Goal: Transaction & Acquisition: Book appointment/travel/reservation

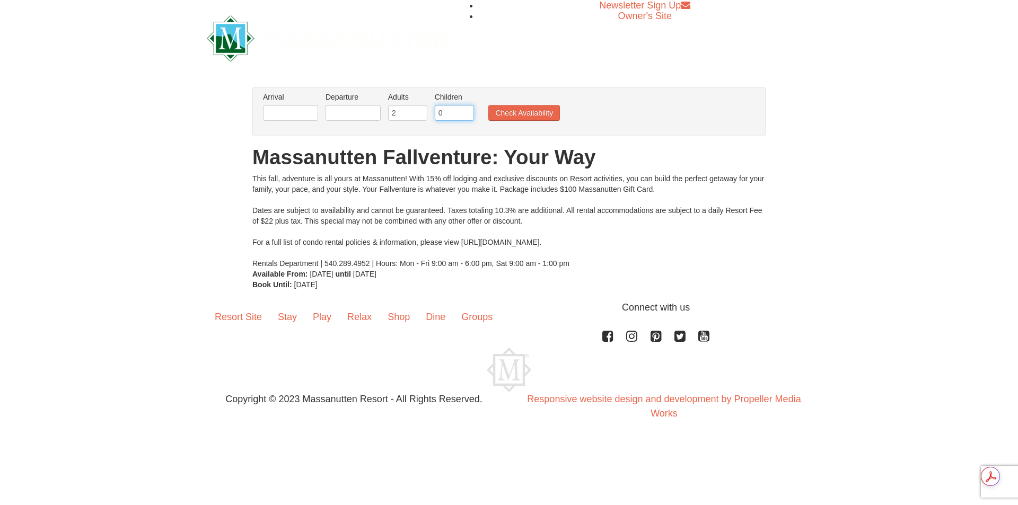
click at [470, 108] on input "0" at bounding box center [454, 113] width 39 height 16
click at [465, 110] on input "1" at bounding box center [454, 113] width 39 height 16
type input "2"
click at [465, 110] on input "2" at bounding box center [454, 113] width 39 height 16
click at [287, 110] on input "text" at bounding box center [290, 113] width 55 height 16
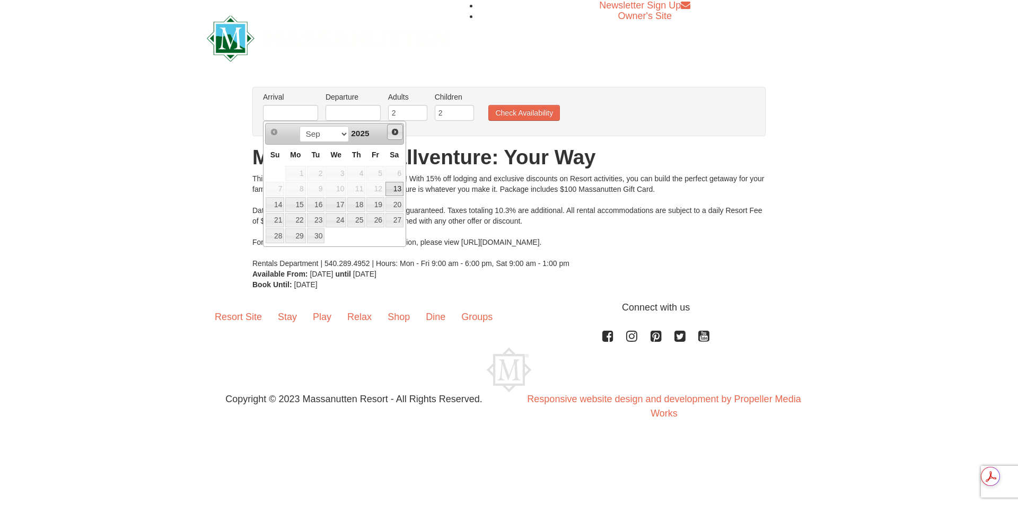
click at [396, 129] on span "Next" at bounding box center [395, 132] width 8 height 8
click at [390, 221] on link "25" at bounding box center [394, 220] width 18 height 15
type input "[DATE]"
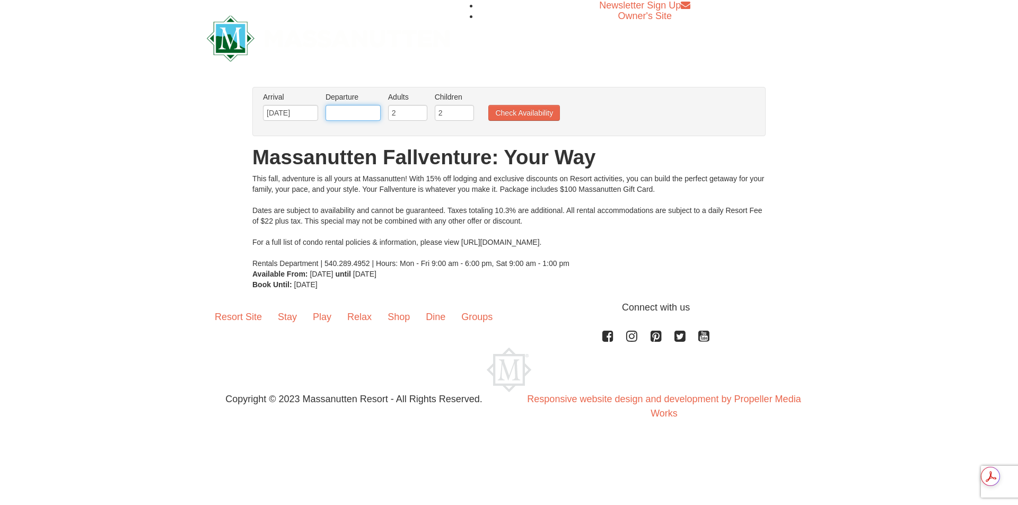
click at [361, 111] on input "text" at bounding box center [353, 113] width 55 height 16
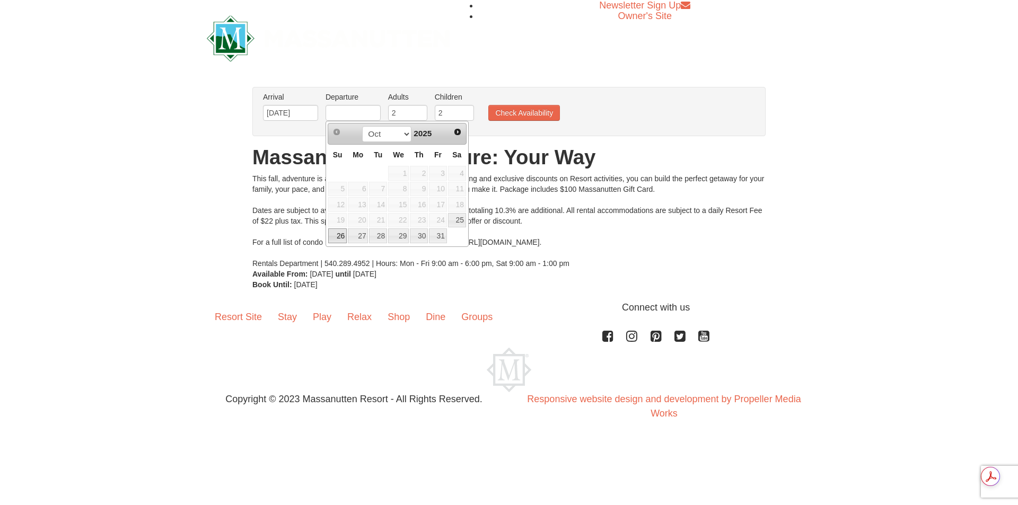
click at [341, 237] on link "26" at bounding box center [337, 236] width 19 height 15
type input "[DATE]"
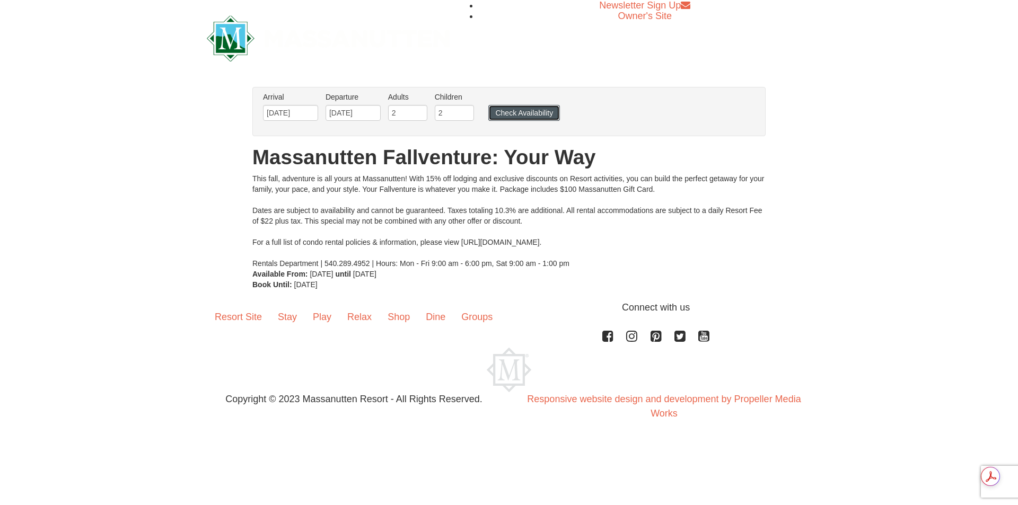
click at [518, 109] on button "Check Availability" at bounding box center [524, 113] width 72 height 16
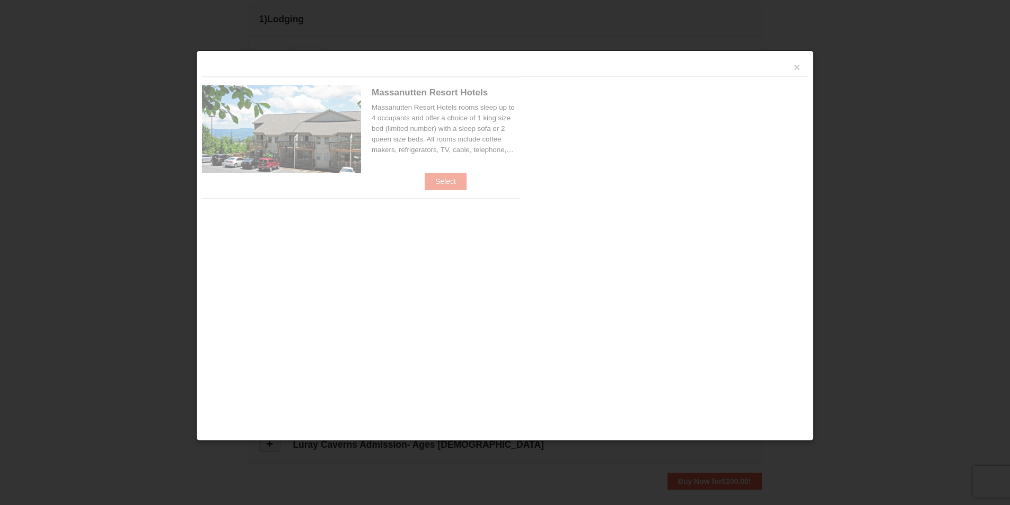
scroll to position [325, 0]
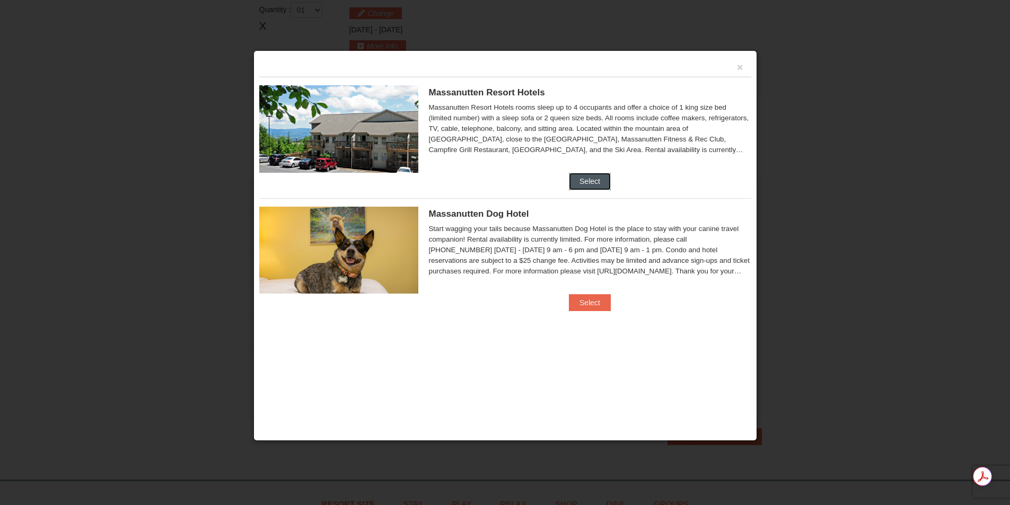
click at [597, 178] on button "Select" at bounding box center [590, 181] width 42 height 17
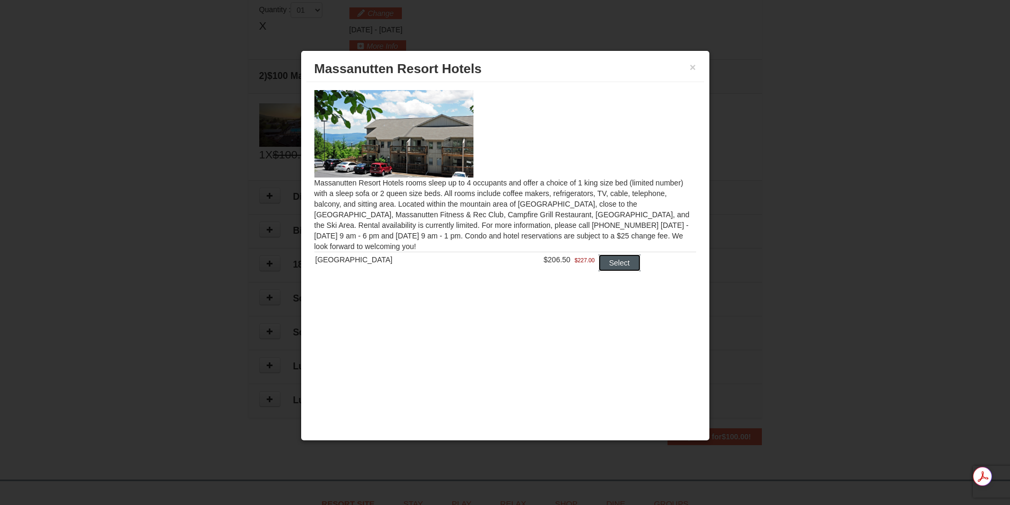
click at [619, 268] on button "Select" at bounding box center [620, 263] width 42 height 17
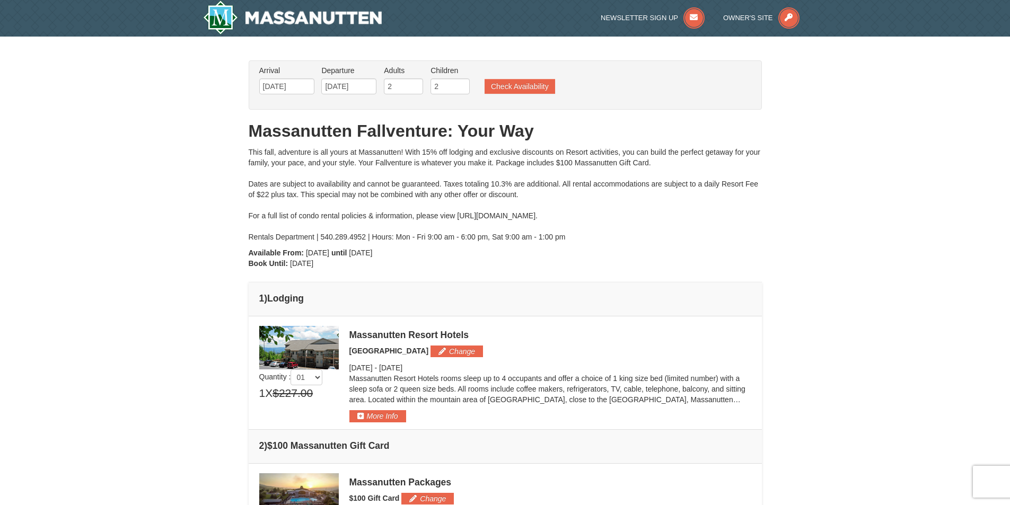
scroll to position [0, 0]
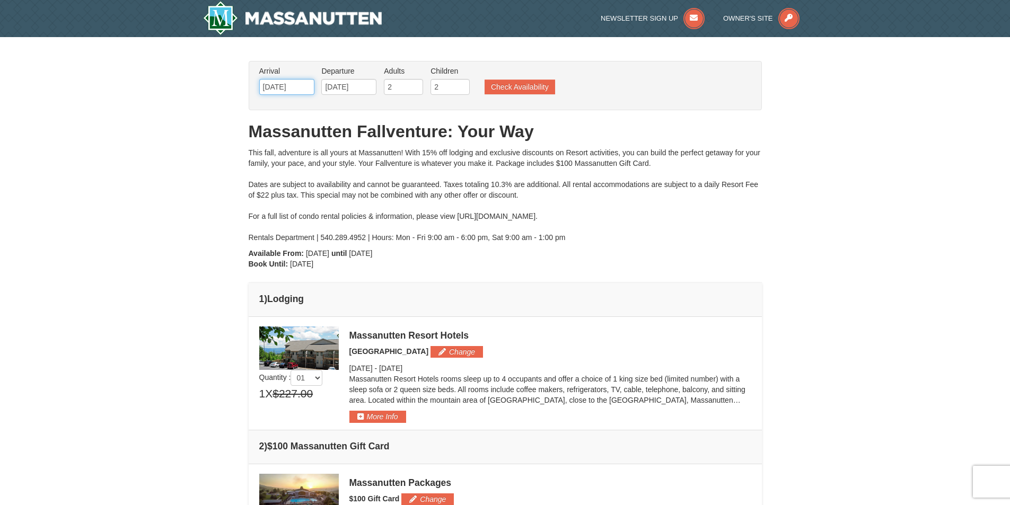
click at [295, 89] on input "[DATE]" at bounding box center [286, 87] width 55 height 16
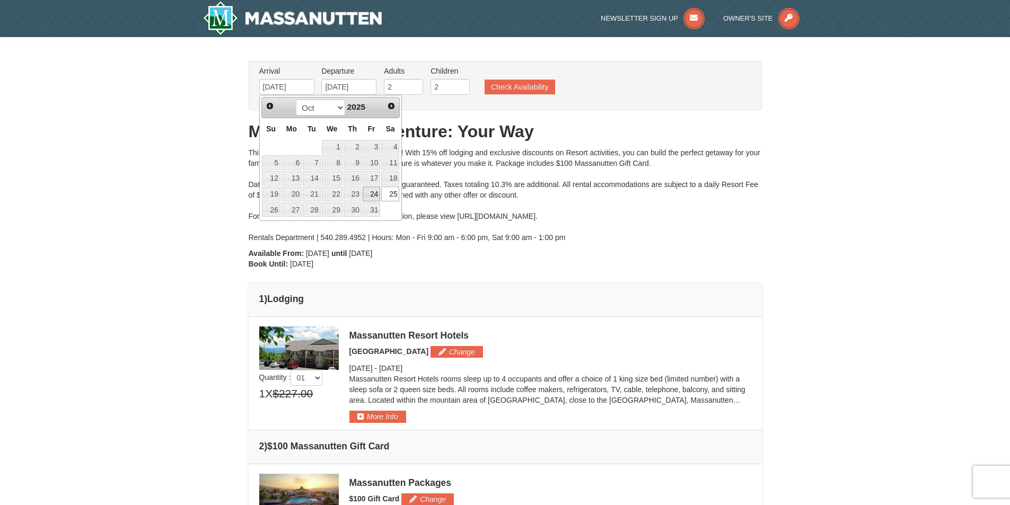
click at [373, 200] on link "24" at bounding box center [372, 194] width 18 height 15
type input "[DATE]"
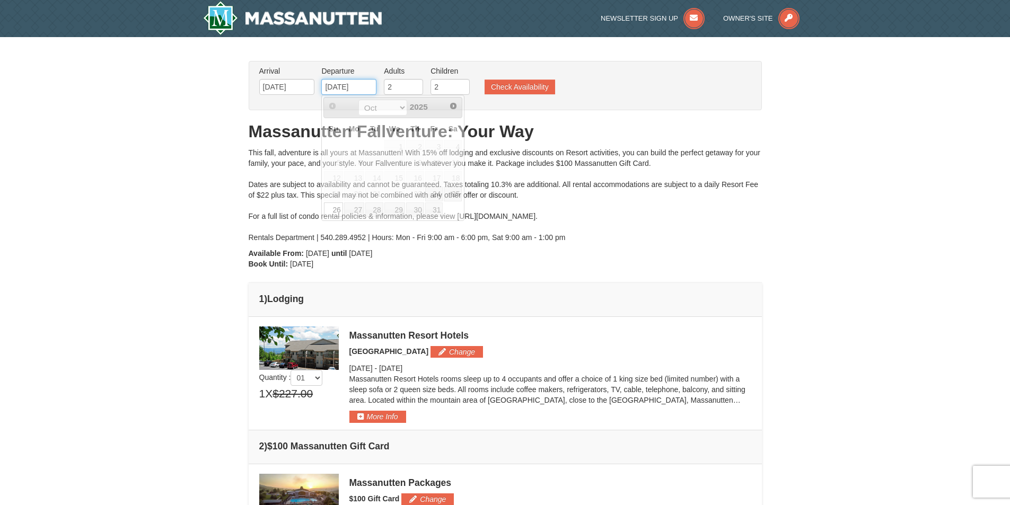
click at [362, 90] on input "[DATE]" at bounding box center [348, 87] width 55 height 16
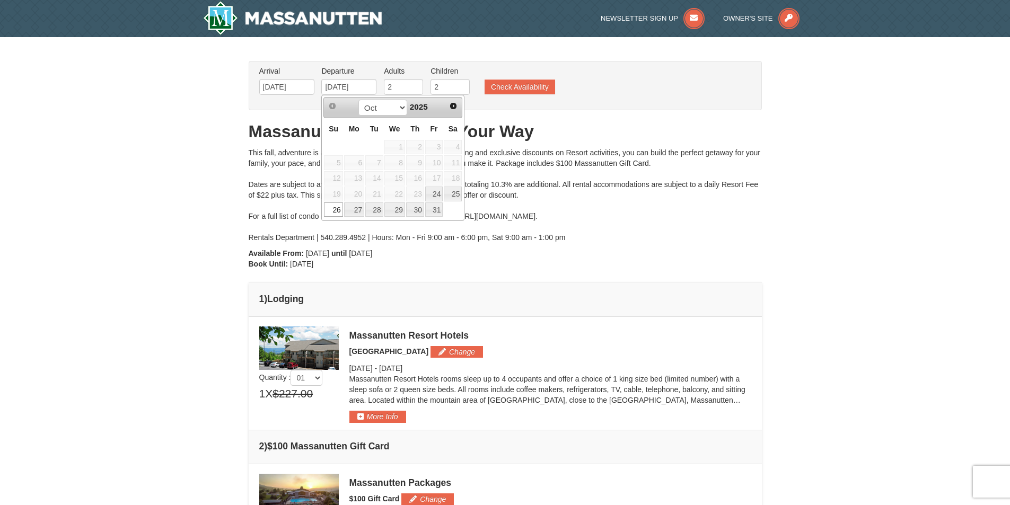
click at [336, 212] on link "26" at bounding box center [333, 210] width 19 height 15
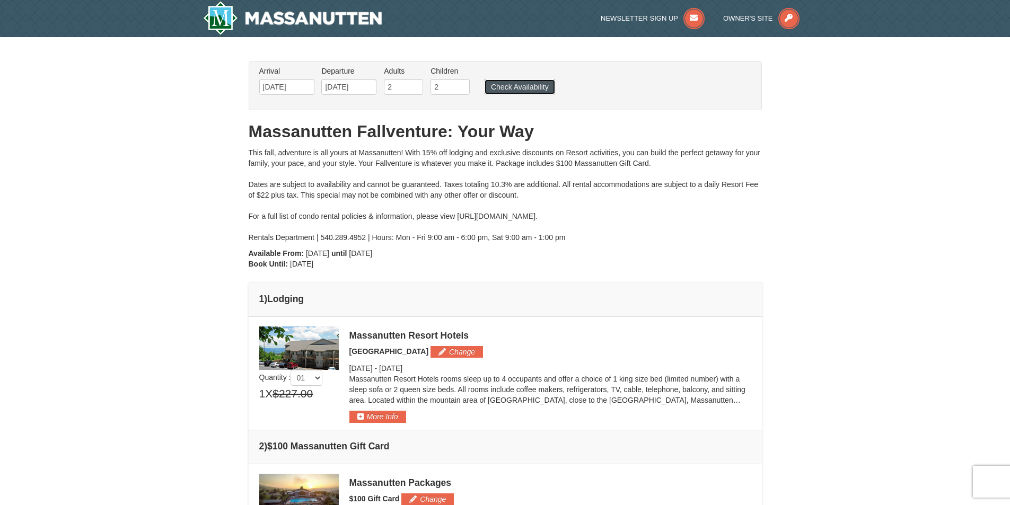
click at [510, 87] on button "Check Availability" at bounding box center [520, 87] width 71 height 15
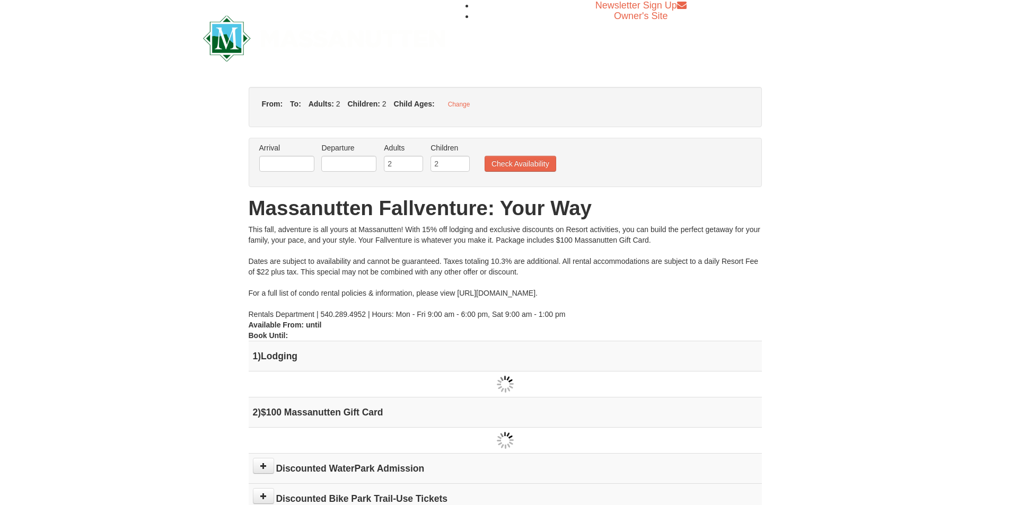
type input "[DATE]"
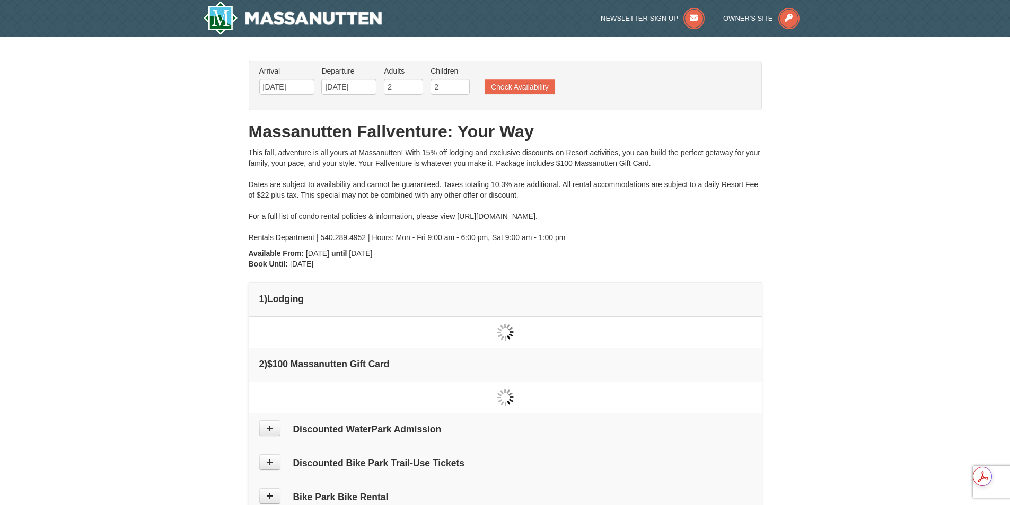
type input "[DATE]"
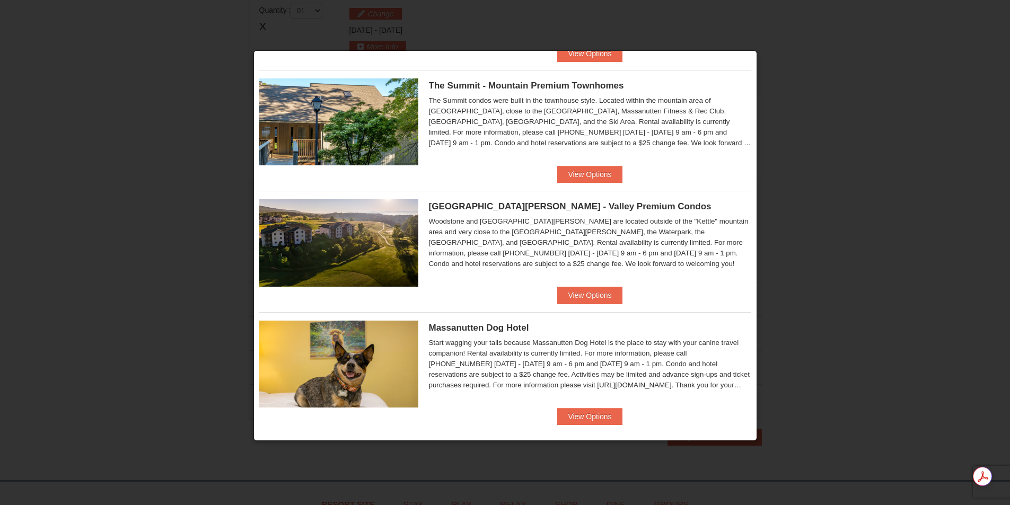
scroll to position [501, 0]
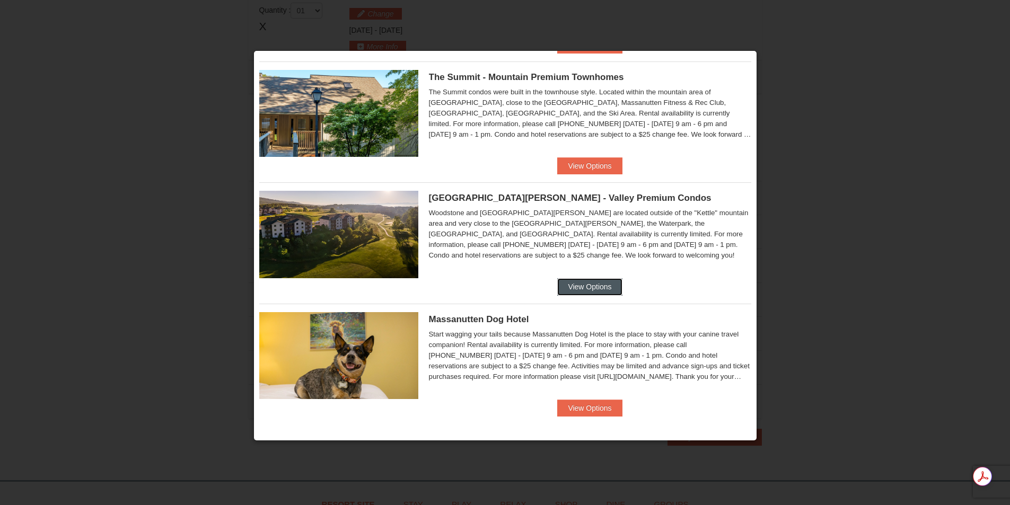
click at [598, 289] on button "View Options" at bounding box center [589, 286] width 65 height 17
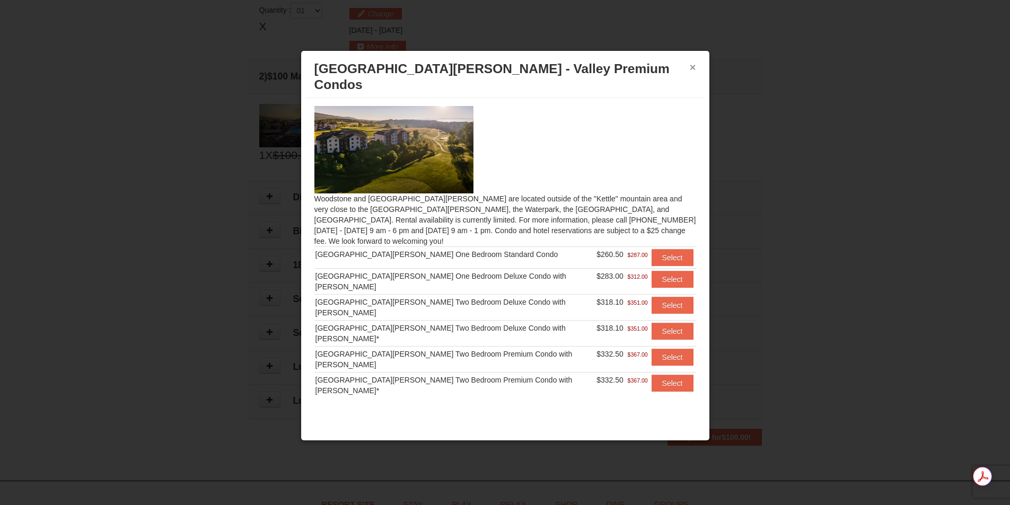
click at [694, 65] on button "×" at bounding box center [693, 67] width 6 height 11
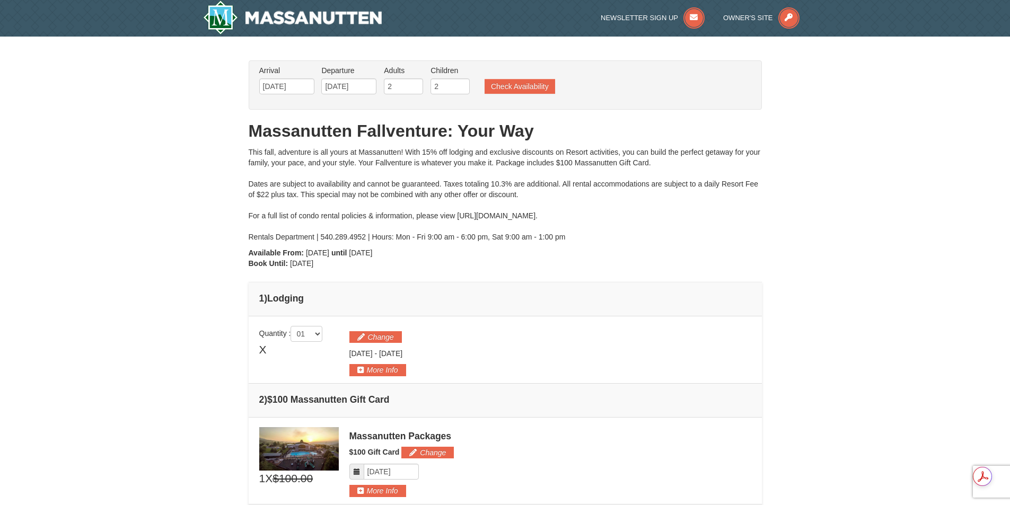
scroll to position [0, 0]
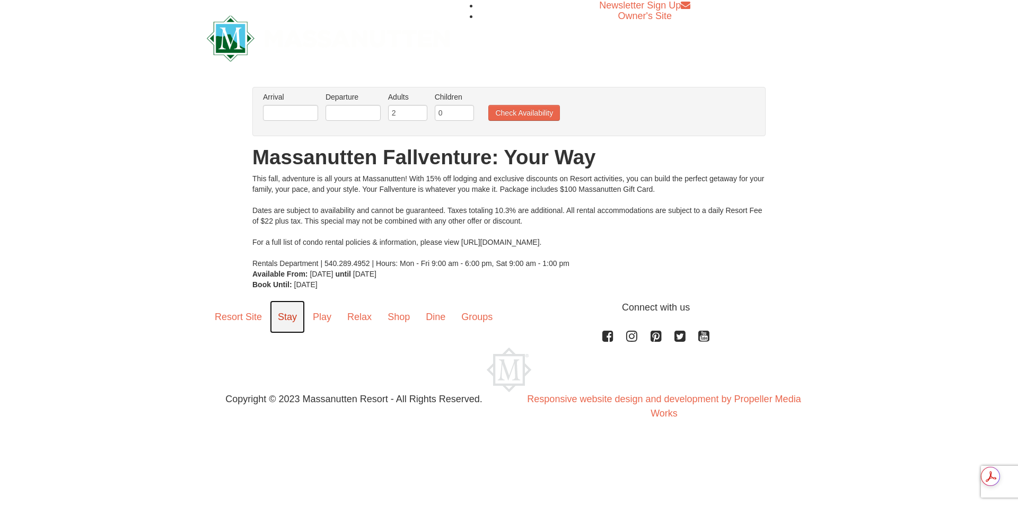
click at [291, 318] on link "Stay" at bounding box center [287, 317] width 35 height 33
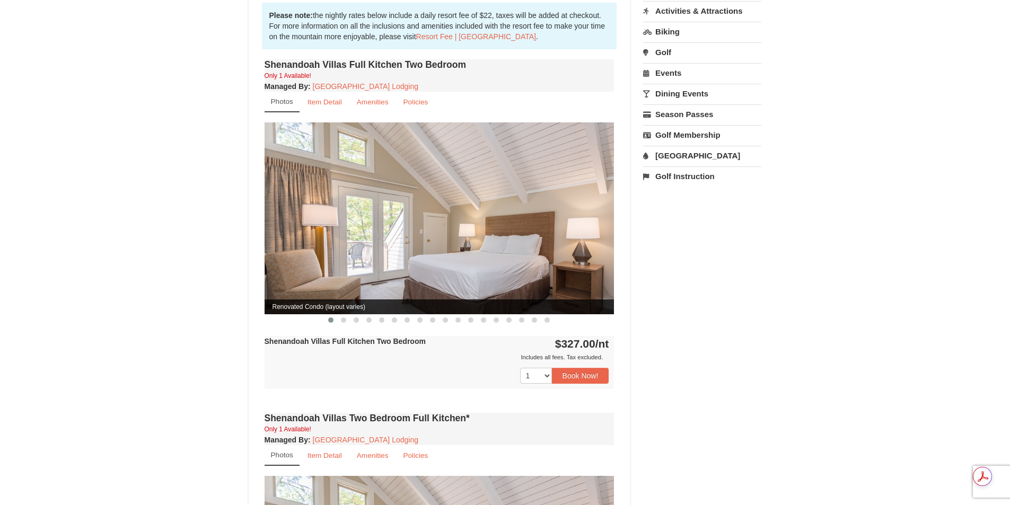
scroll to position [318, 0]
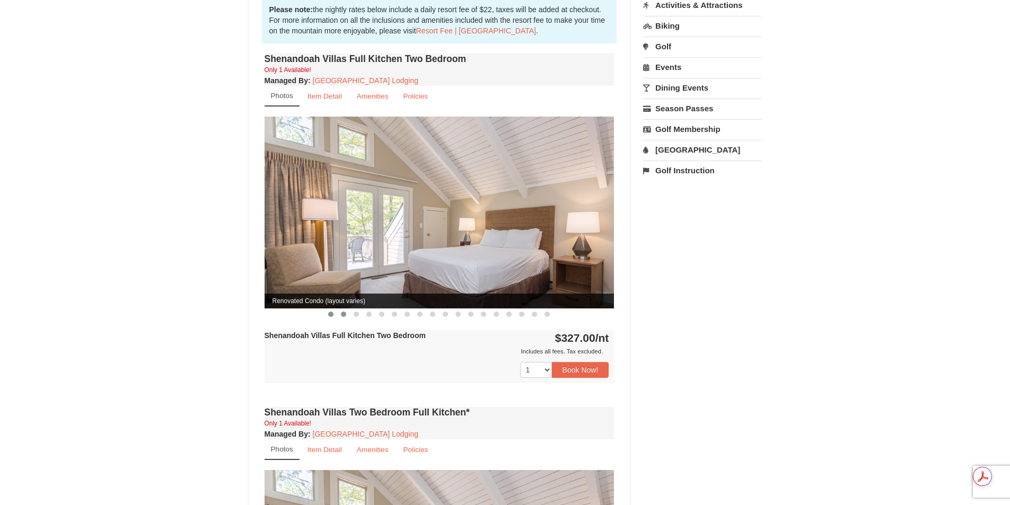
click at [339, 309] on button at bounding box center [343, 314] width 13 height 11
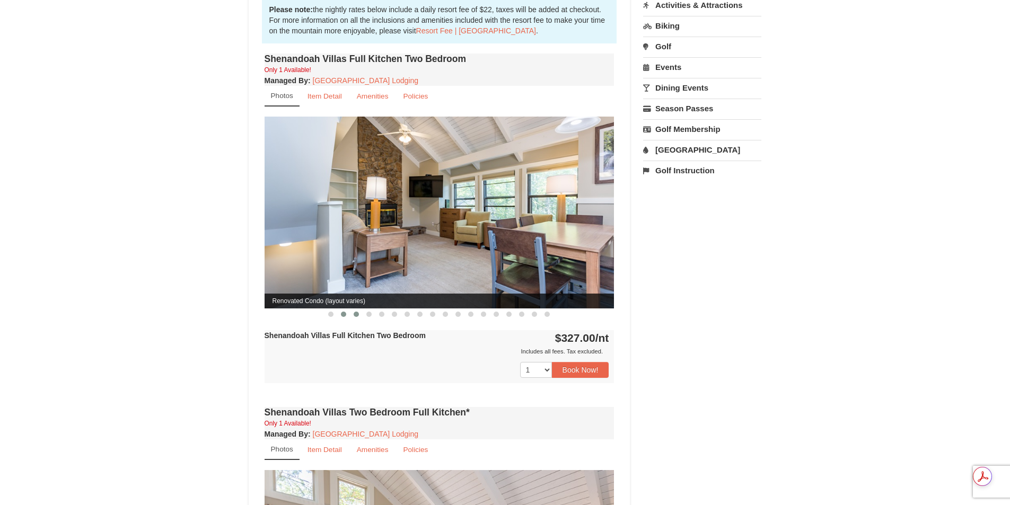
click at [351, 309] on button at bounding box center [356, 314] width 13 height 11
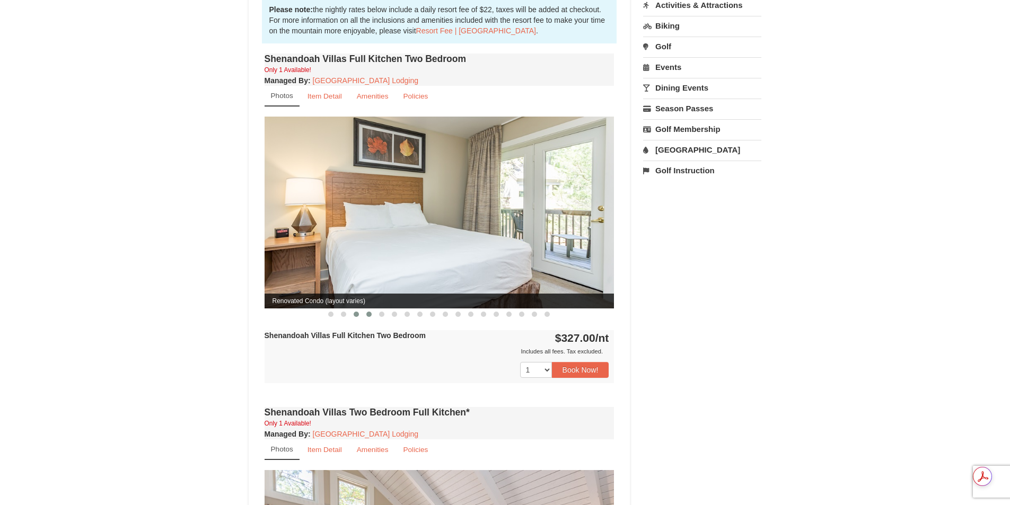
click at [365, 309] on button at bounding box center [369, 314] width 13 height 11
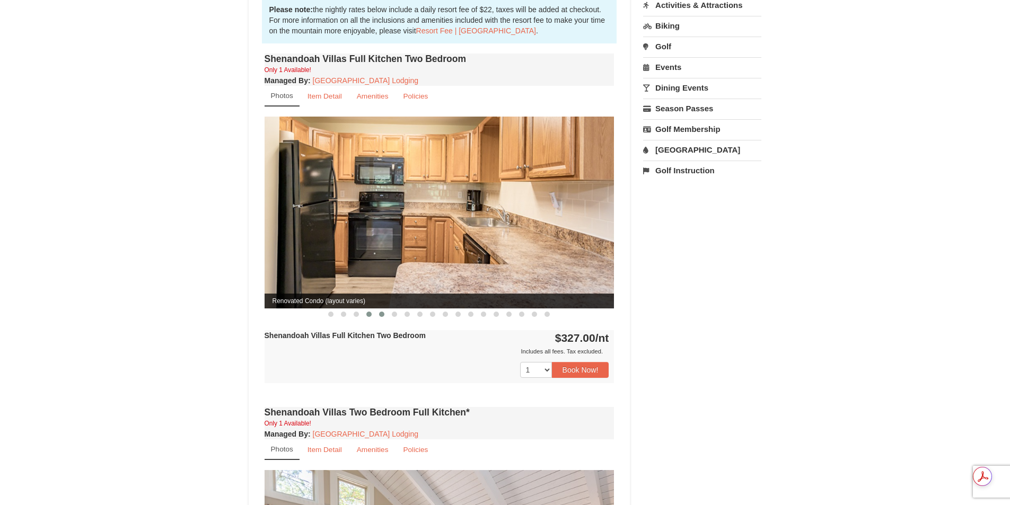
click at [385, 309] on button at bounding box center [381, 314] width 13 height 11
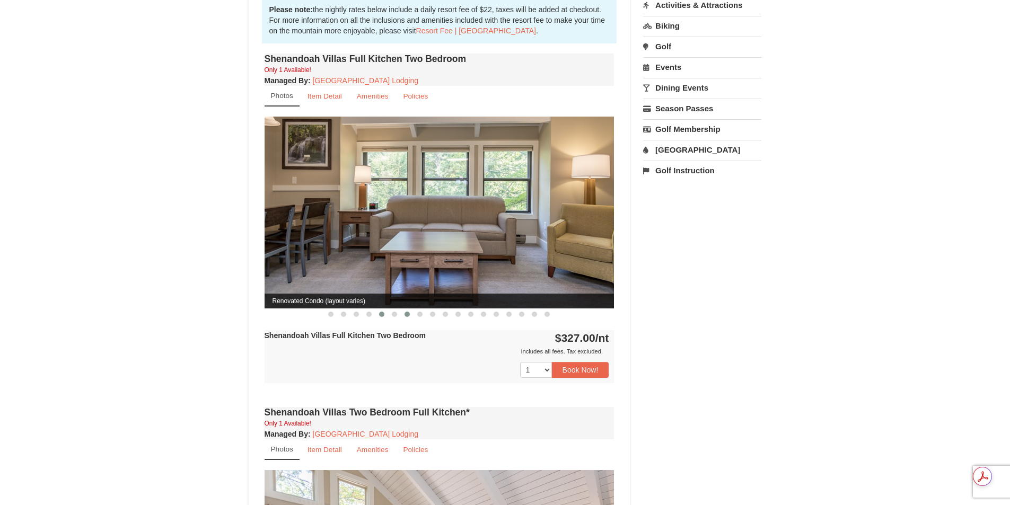
click at [405, 312] on span at bounding box center [407, 314] width 5 height 5
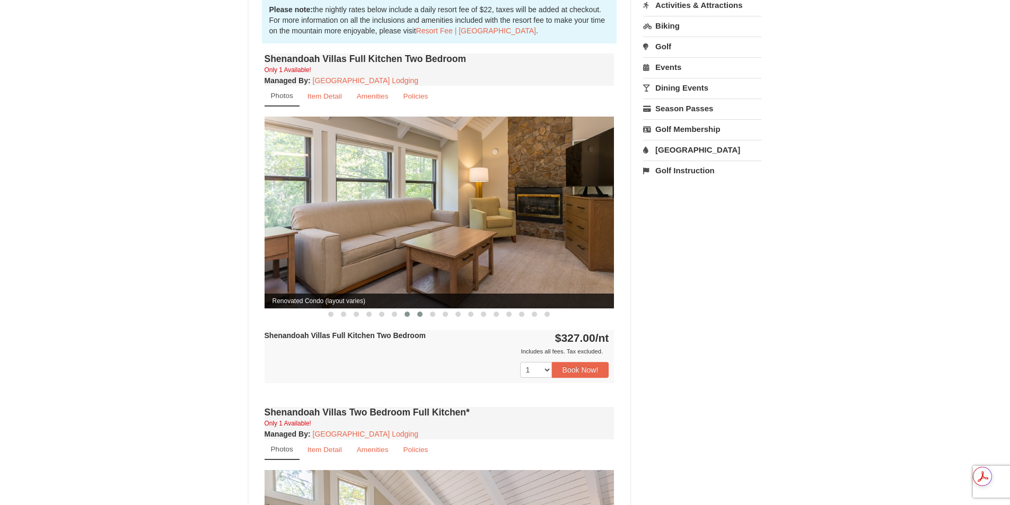
click at [419, 312] on span at bounding box center [419, 314] width 5 height 5
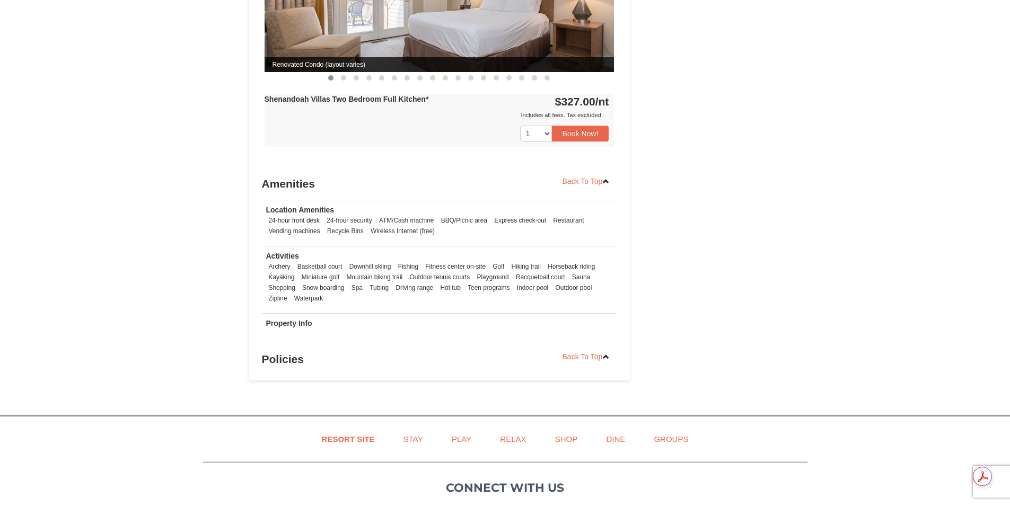
scroll to position [744, 0]
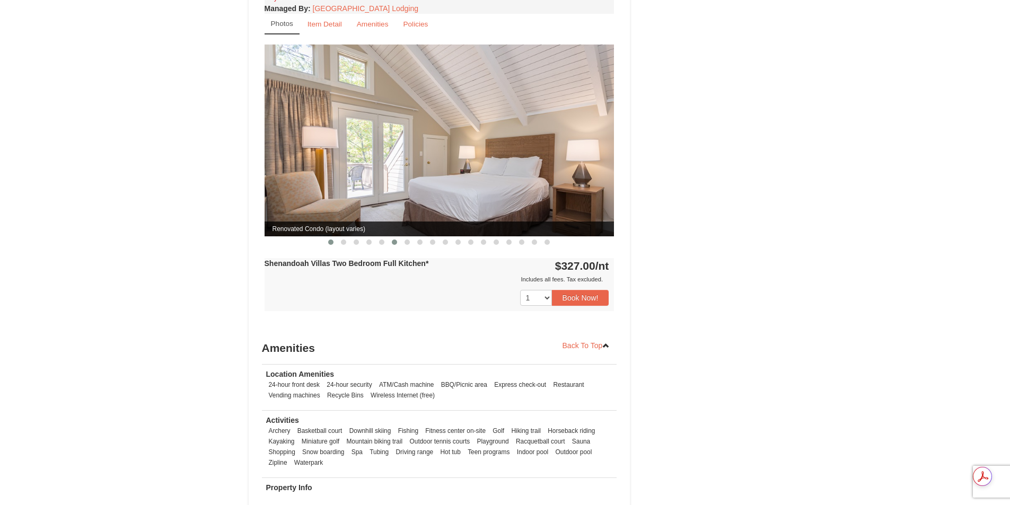
click at [399, 237] on button at bounding box center [394, 242] width 13 height 11
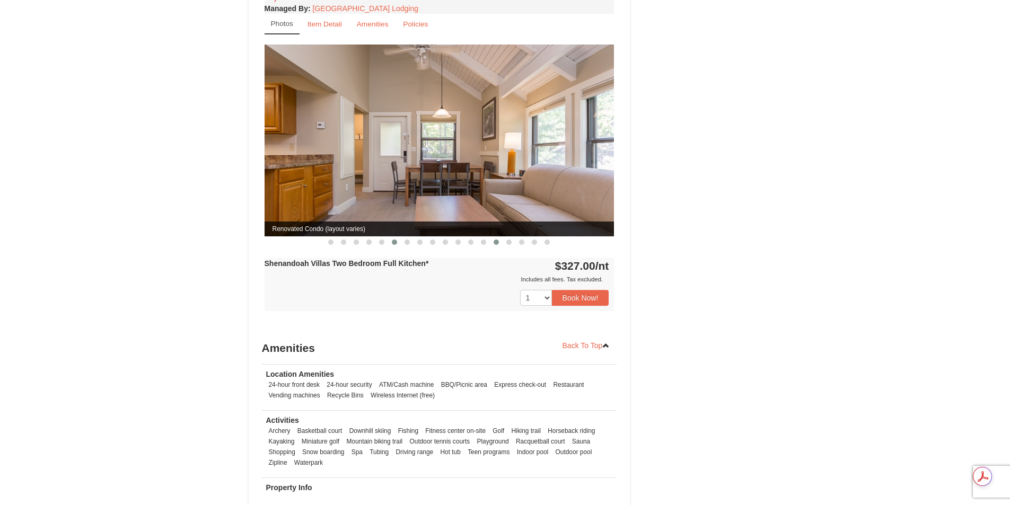
click at [493, 237] on button at bounding box center [496, 242] width 13 height 11
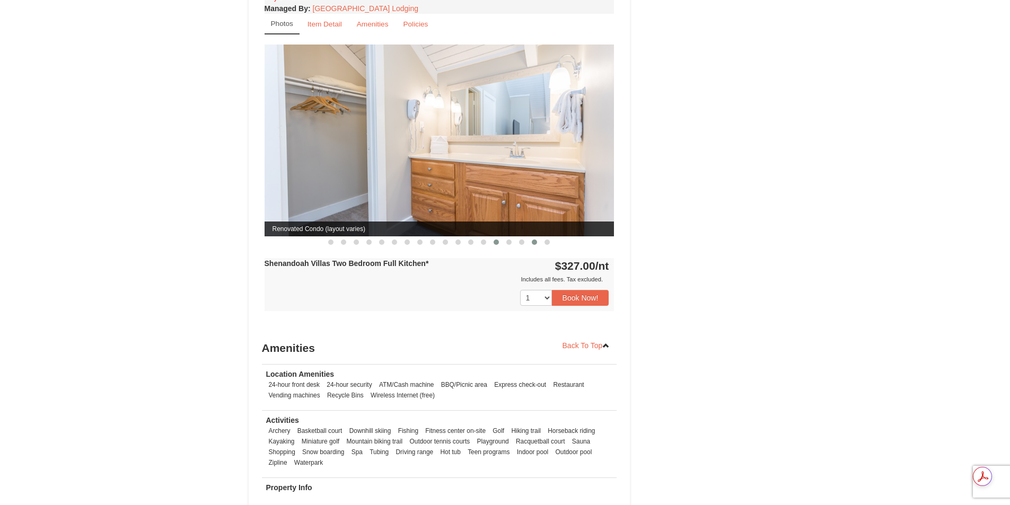
click at [534, 240] on span at bounding box center [534, 242] width 5 height 5
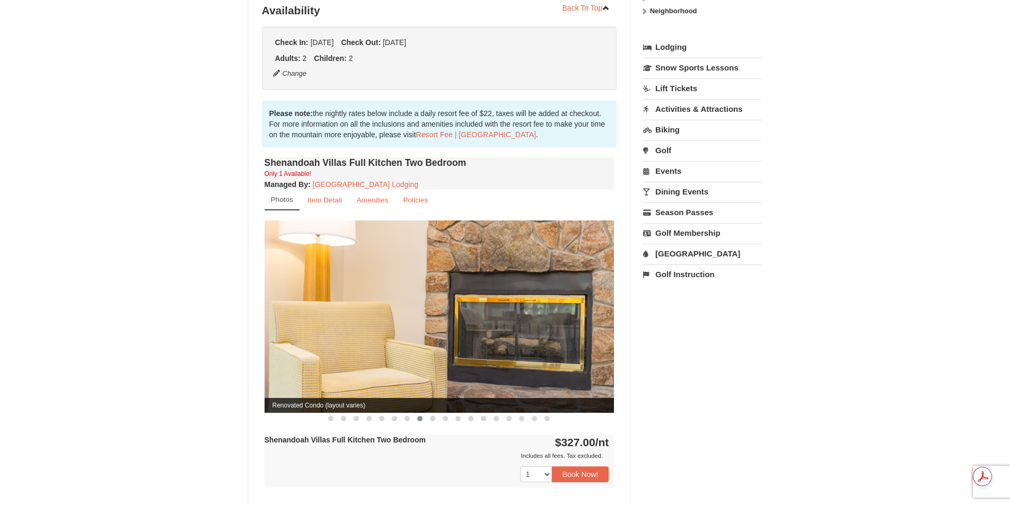
scroll to position [0, 0]
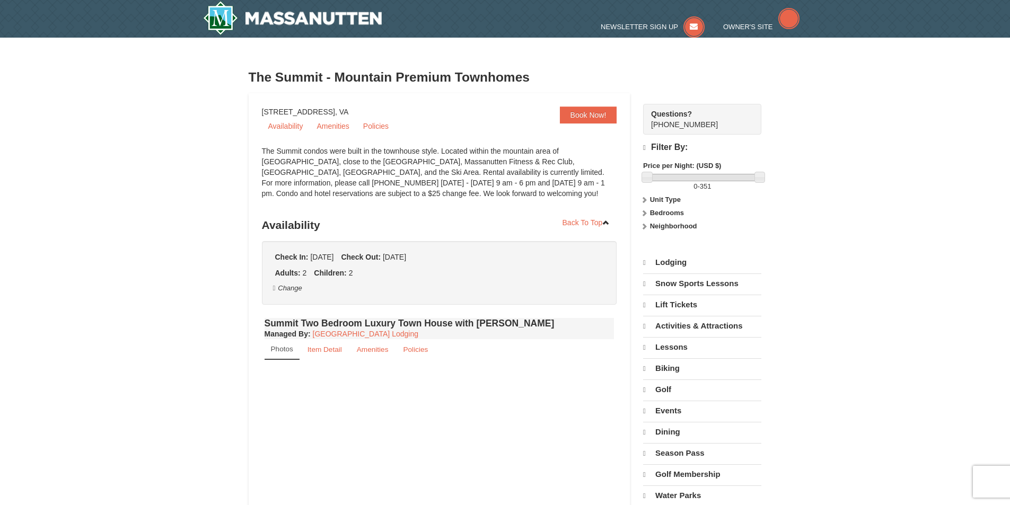
select select "9"
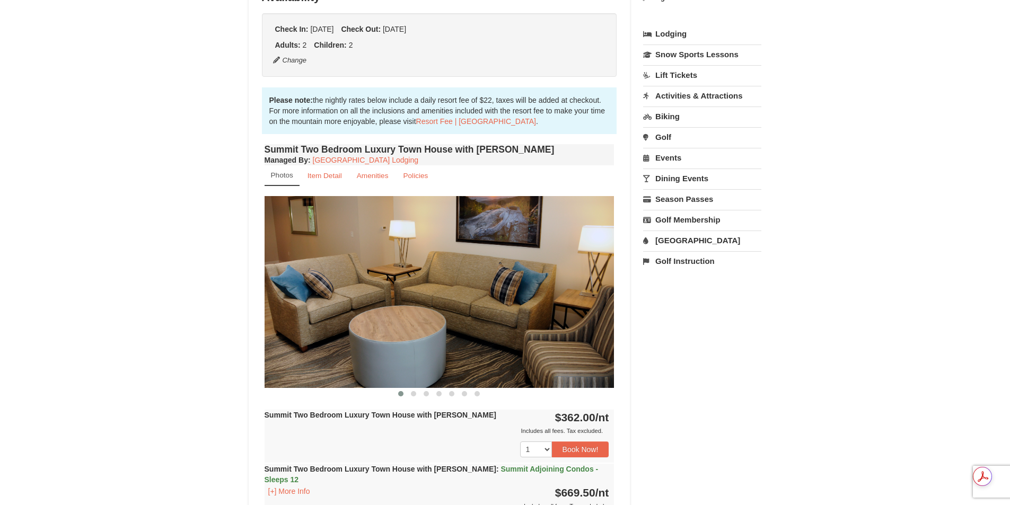
scroll to position [318, 0]
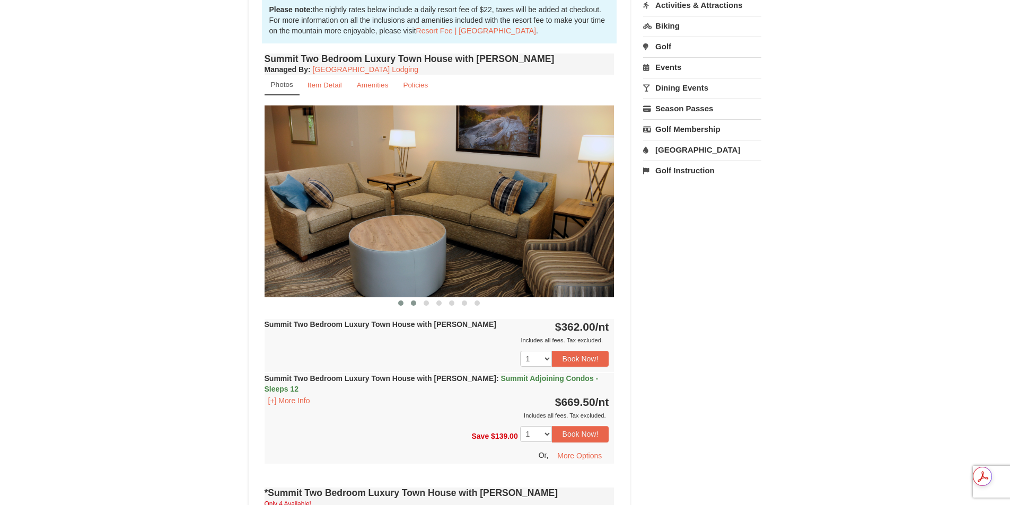
click at [411, 301] on span at bounding box center [413, 303] width 5 height 5
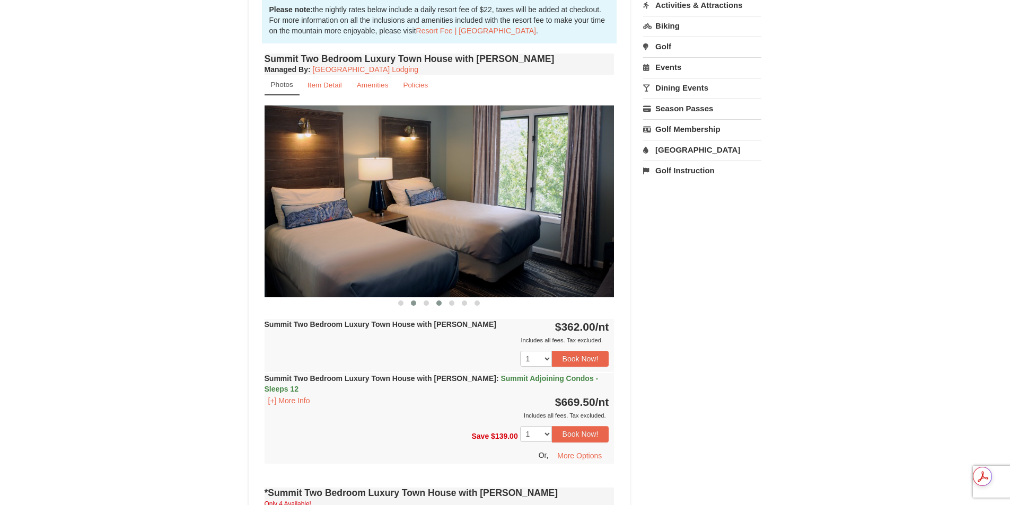
click at [434, 301] on button at bounding box center [439, 303] width 13 height 11
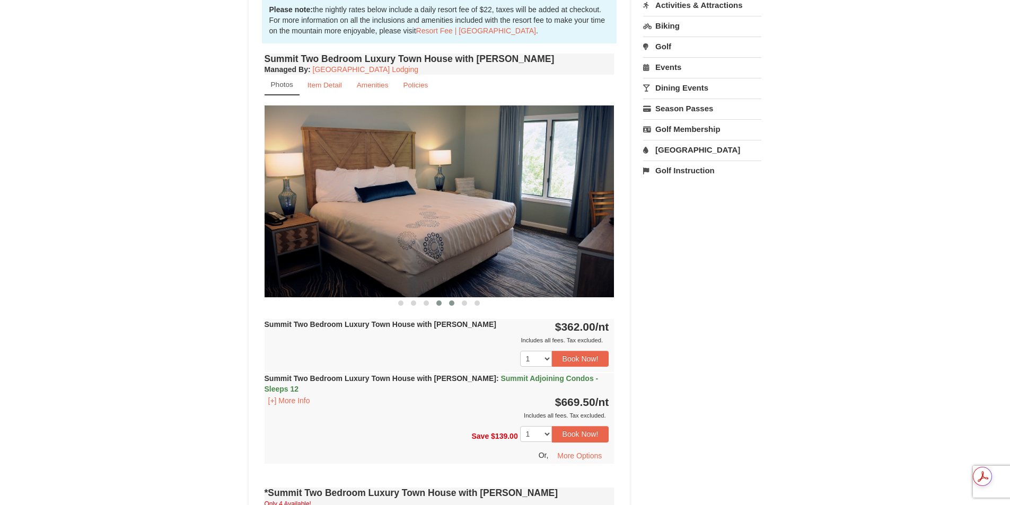
click at [451, 300] on button at bounding box center [451, 303] width 13 height 11
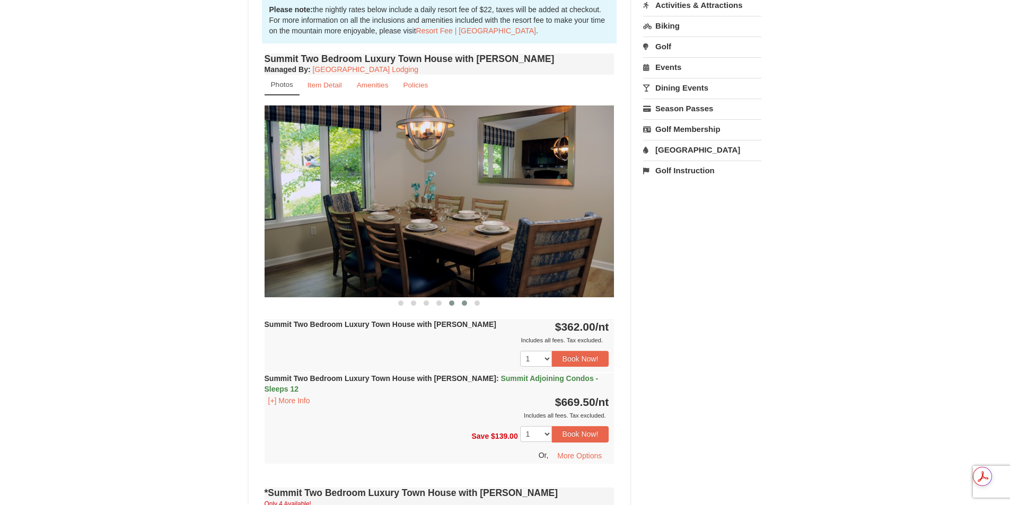
click at [466, 300] on button at bounding box center [464, 303] width 13 height 11
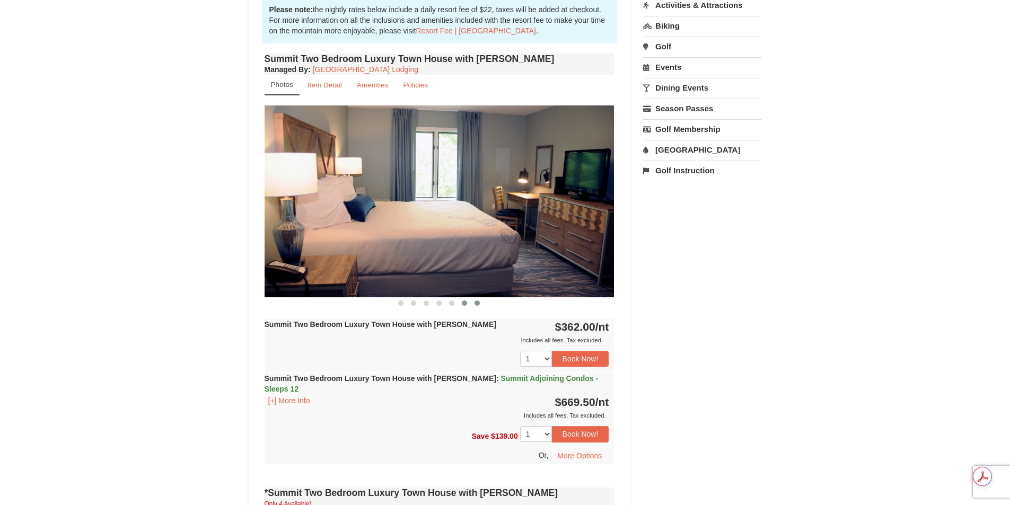
click at [478, 301] on span at bounding box center [477, 303] width 5 height 5
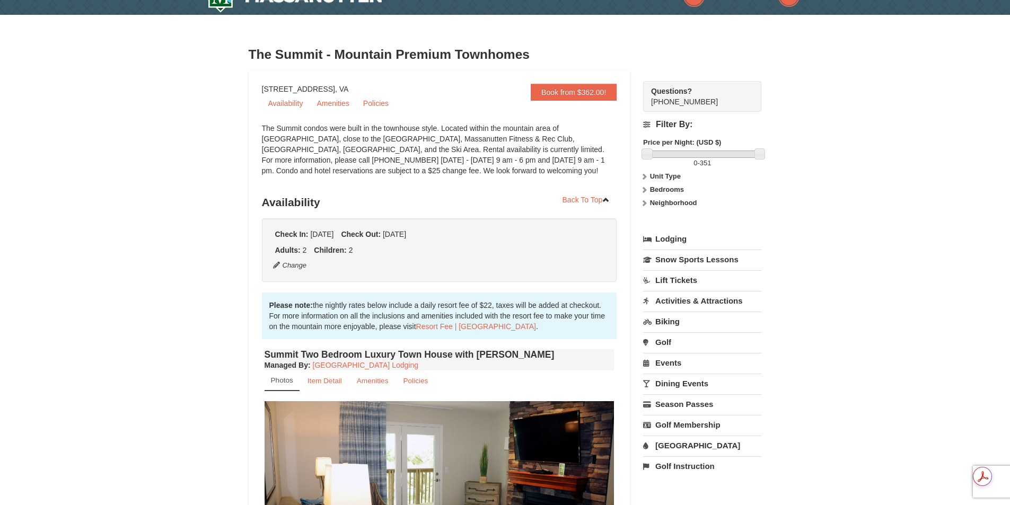
scroll to position [0, 0]
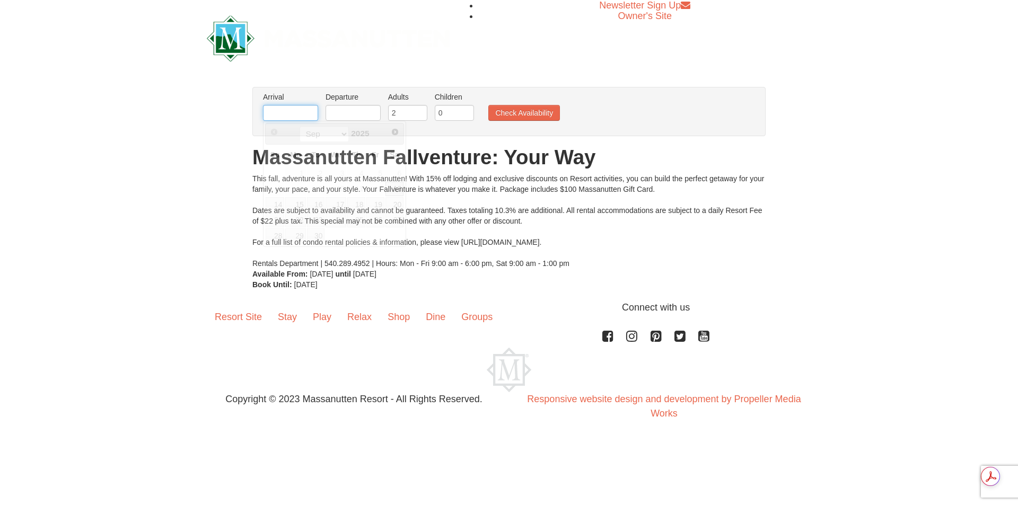
click at [313, 116] on input "text" at bounding box center [290, 113] width 55 height 16
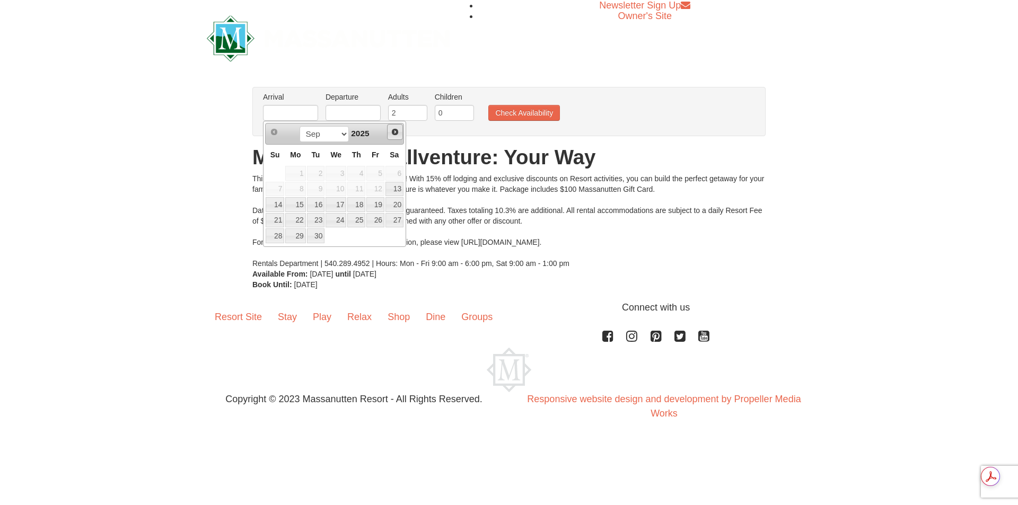
click at [400, 131] on link "Next" at bounding box center [395, 132] width 16 height 16
click at [379, 226] on link "24" at bounding box center [375, 220] width 18 height 15
type input "[DATE]"
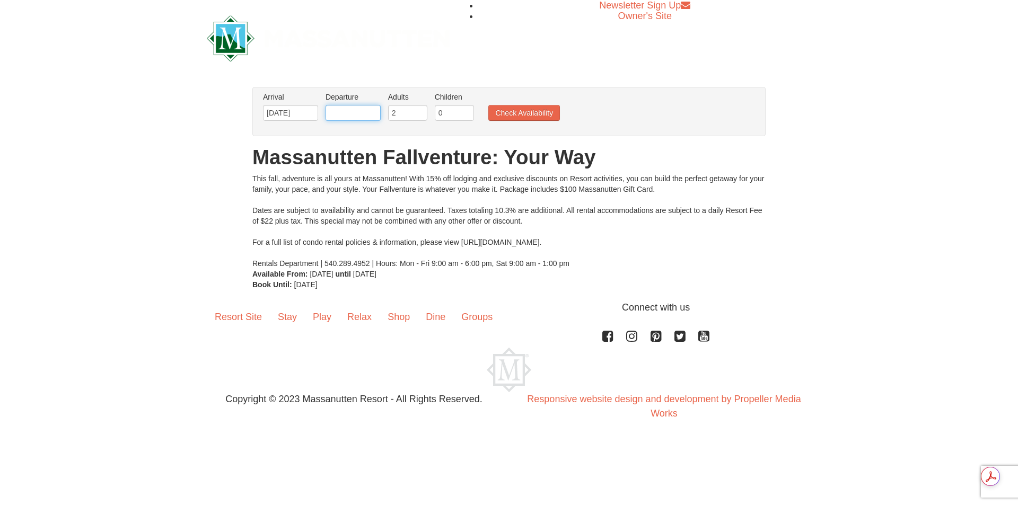
click at [373, 110] on input "text" at bounding box center [353, 113] width 55 height 16
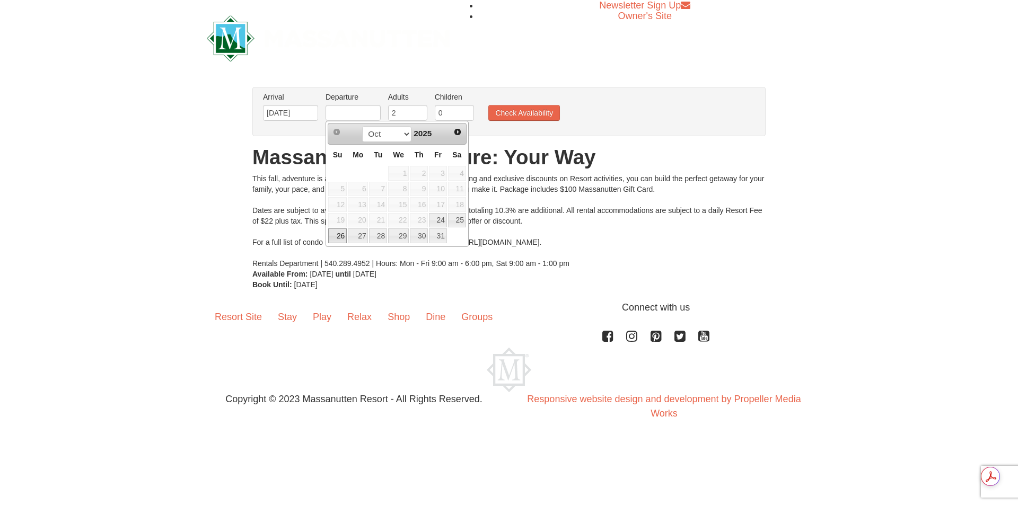
click at [332, 240] on link "26" at bounding box center [337, 236] width 19 height 15
type input "[DATE]"
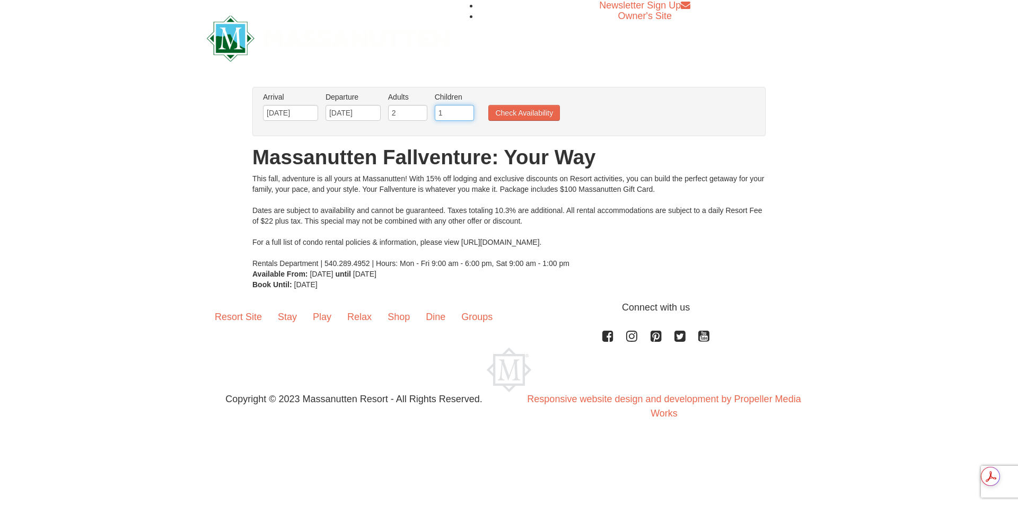
click at [469, 109] on input "1" at bounding box center [454, 113] width 39 height 16
type input "2"
click at [468, 109] on input "2" at bounding box center [454, 113] width 39 height 16
click at [516, 111] on button "Check Availability" at bounding box center [524, 113] width 72 height 16
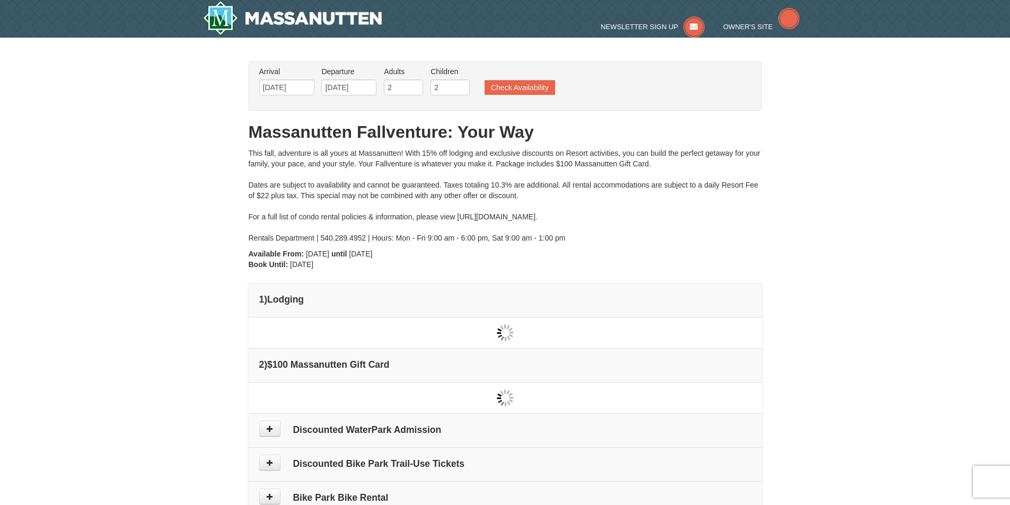
type input "[DATE]"
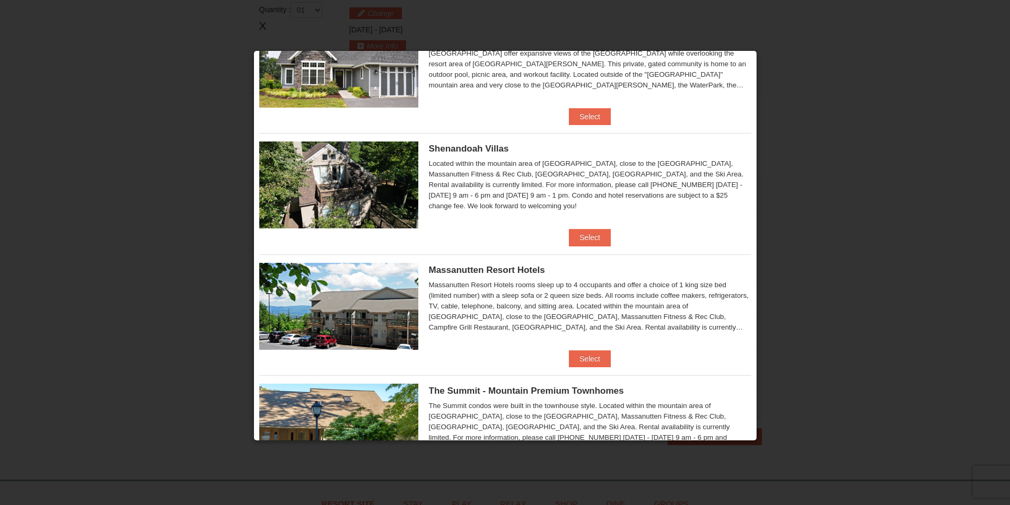
scroll to position [182, 0]
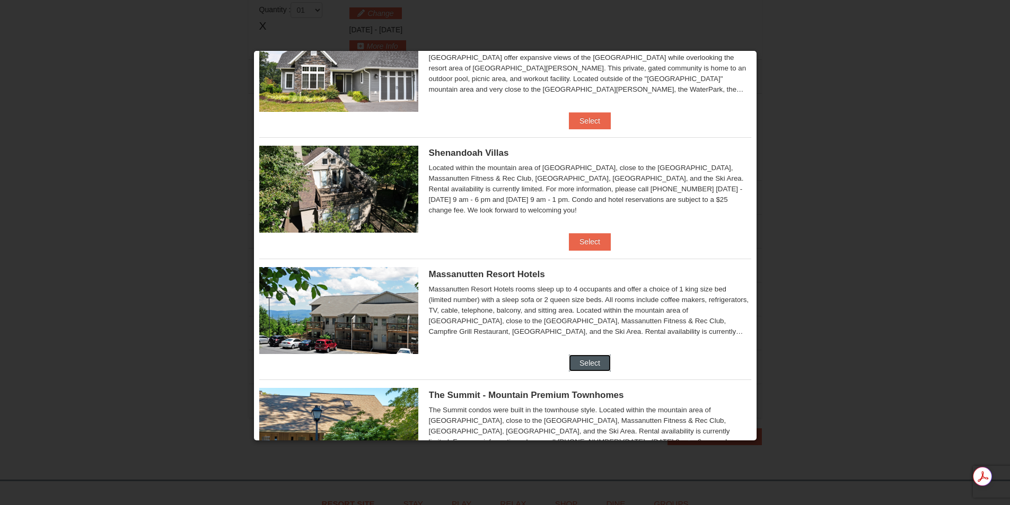
click at [580, 361] on button "Select" at bounding box center [590, 363] width 42 height 17
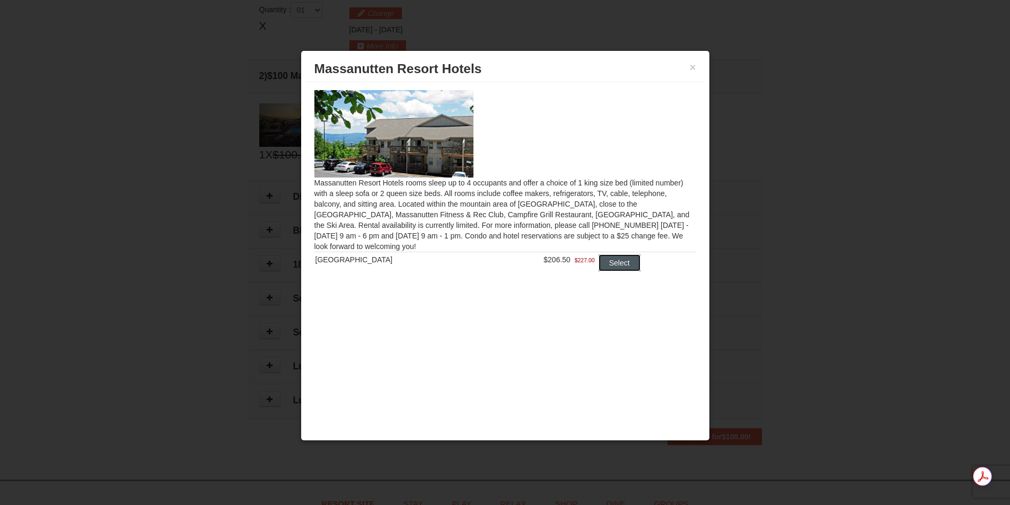
click at [625, 256] on button "Select" at bounding box center [620, 263] width 42 height 17
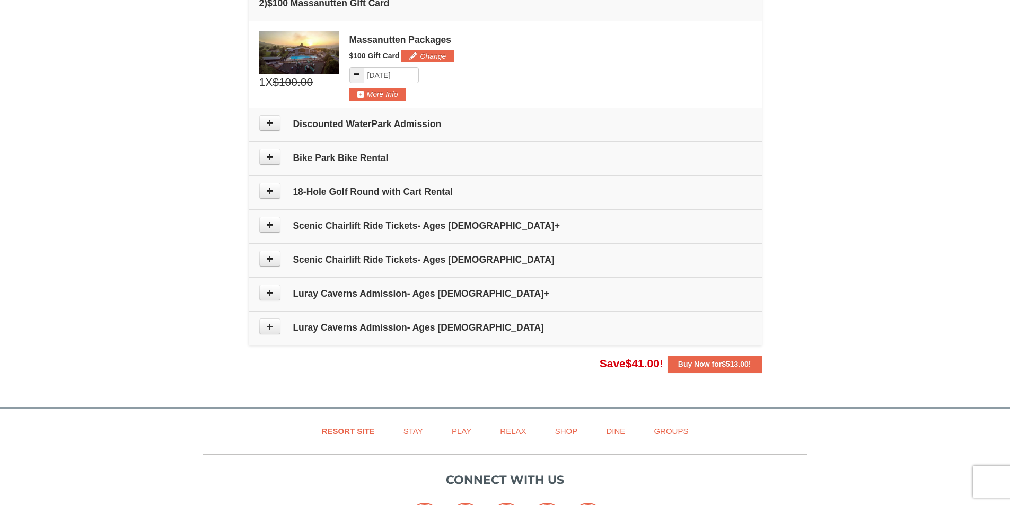
scroll to position [537, 0]
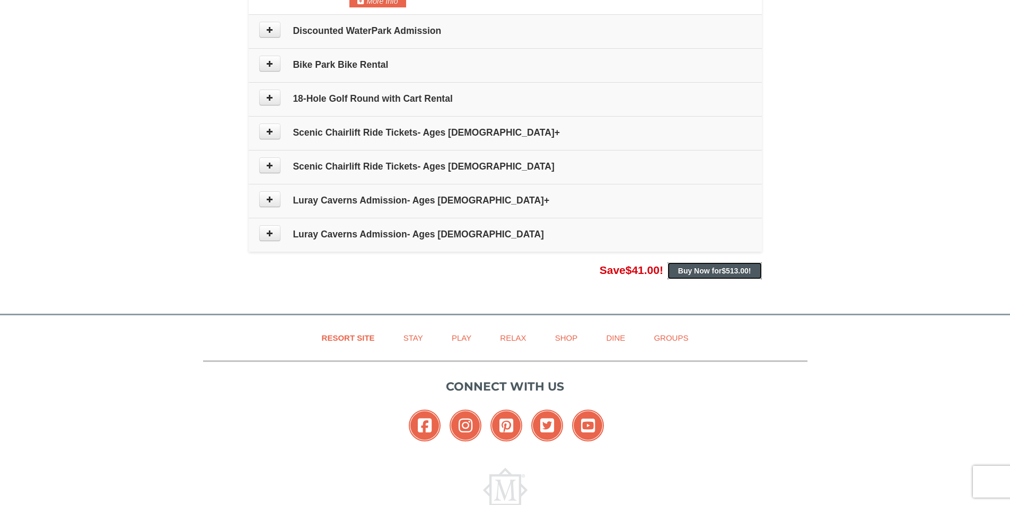
click at [730, 272] on span "$513.00" at bounding box center [735, 271] width 27 height 8
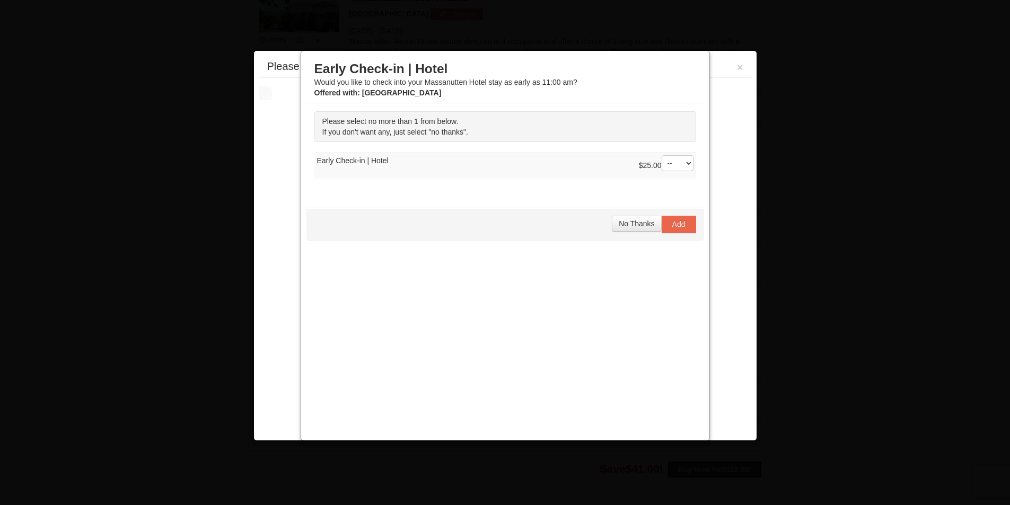
scroll to position [327, 0]
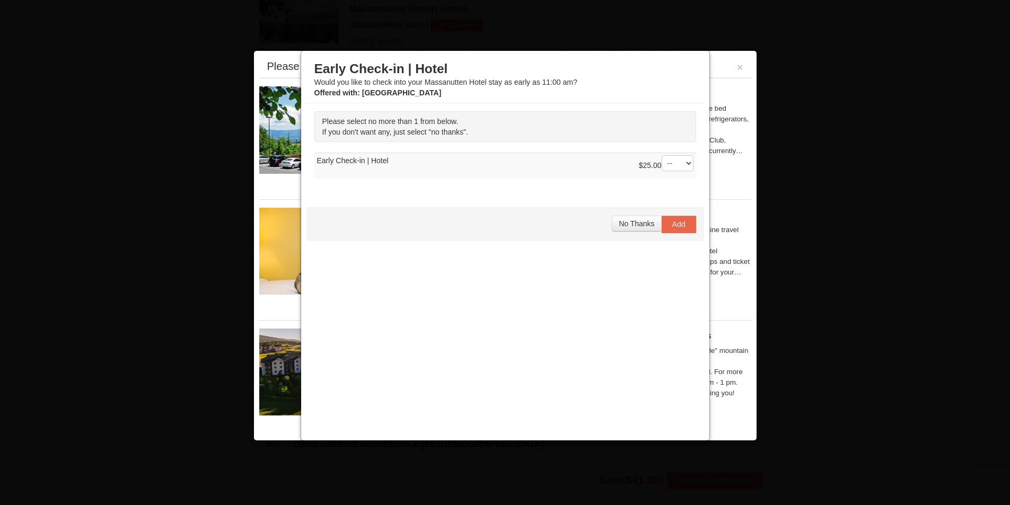
click at [688, 167] on select "-- 01" at bounding box center [678, 163] width 32 height 16
click at [628, 221] on span "No Thanks" at bounding box center [637, 224] width 36 height 8
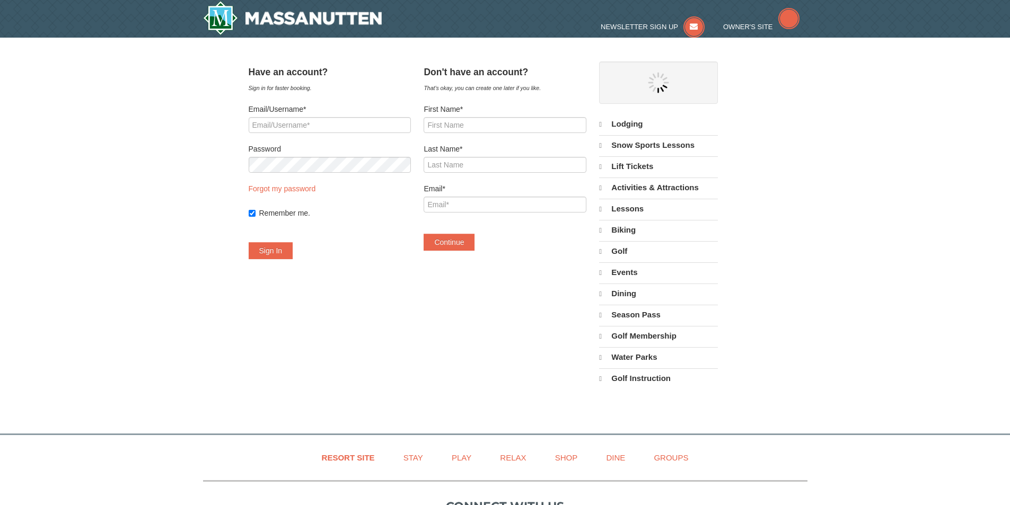
select select "9"
